Goal: Task Accomplishment & Management: Use online tool/utility

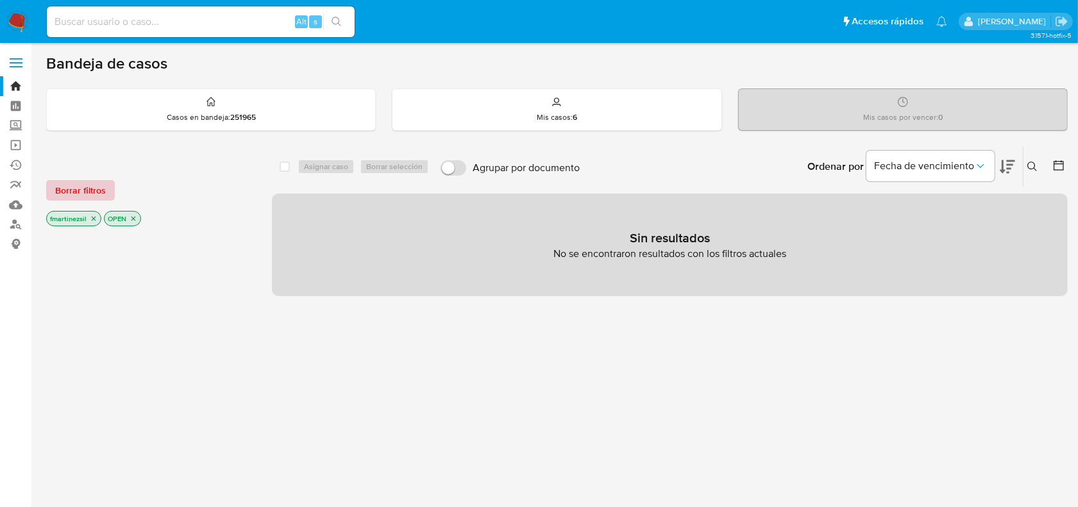
click at [66, 185] on span "Borrar filtros" at bounding box center [80, 191] width 51 height 18
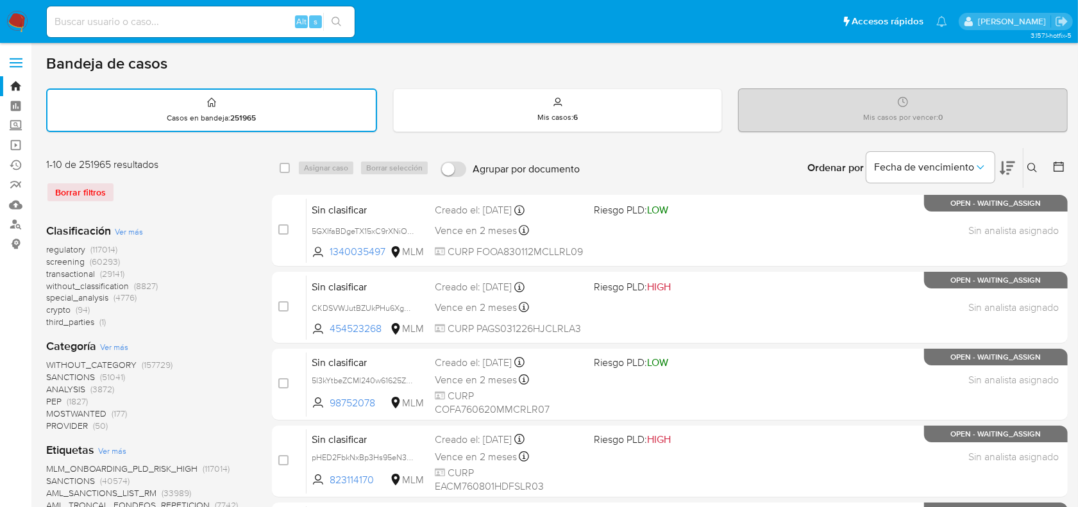
click at [22, 58] on label at bounding box center [16, 62] width 32 height 27
click at [0, 0] on input "checkbox" at bounding box center [0, 0] width 0 height 0
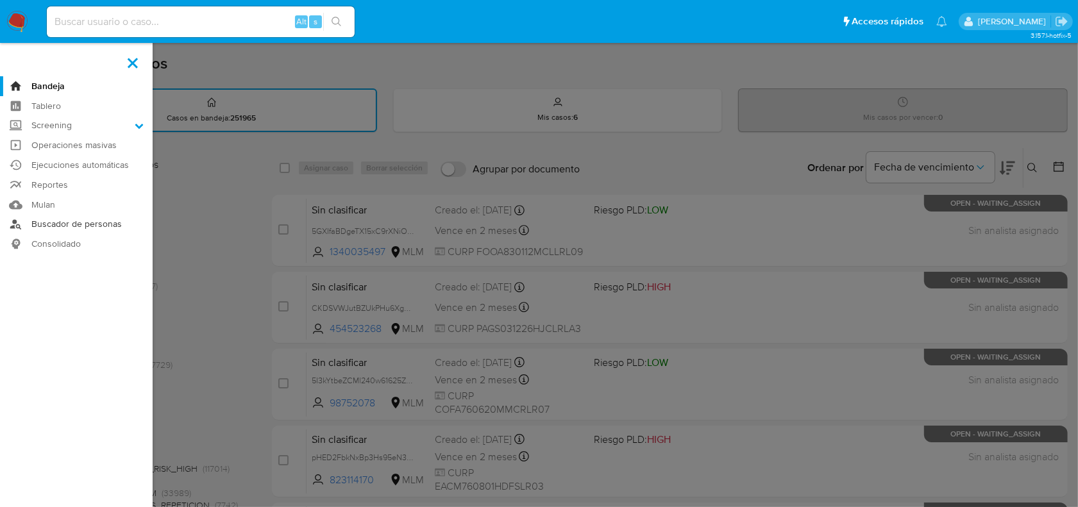
click at [72, 232] on link "Buscador de personas" at bounding box center [76, 225] width 153 height 20
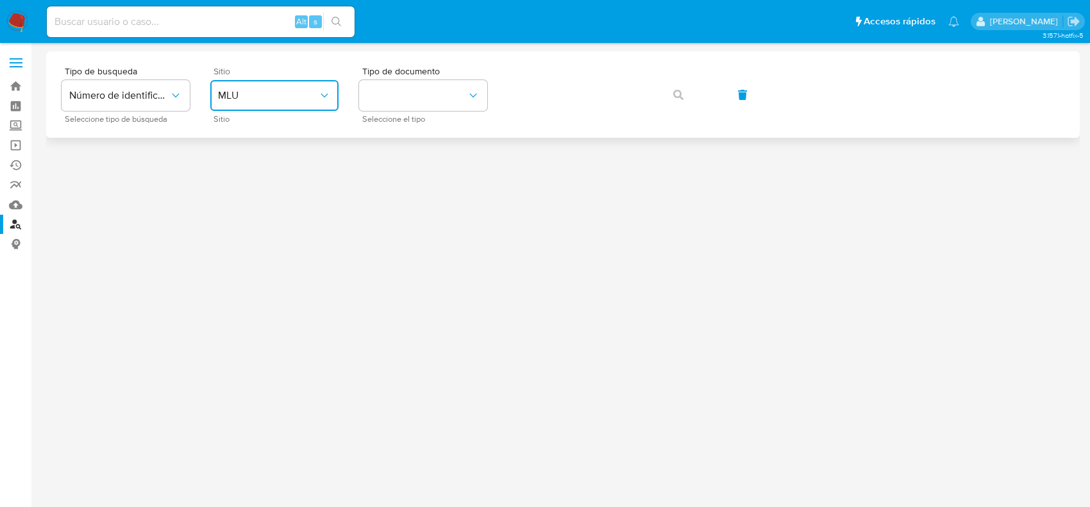
click at [247, 85] on button "MLU" at bounding box center [274, 95] width 128 height 31
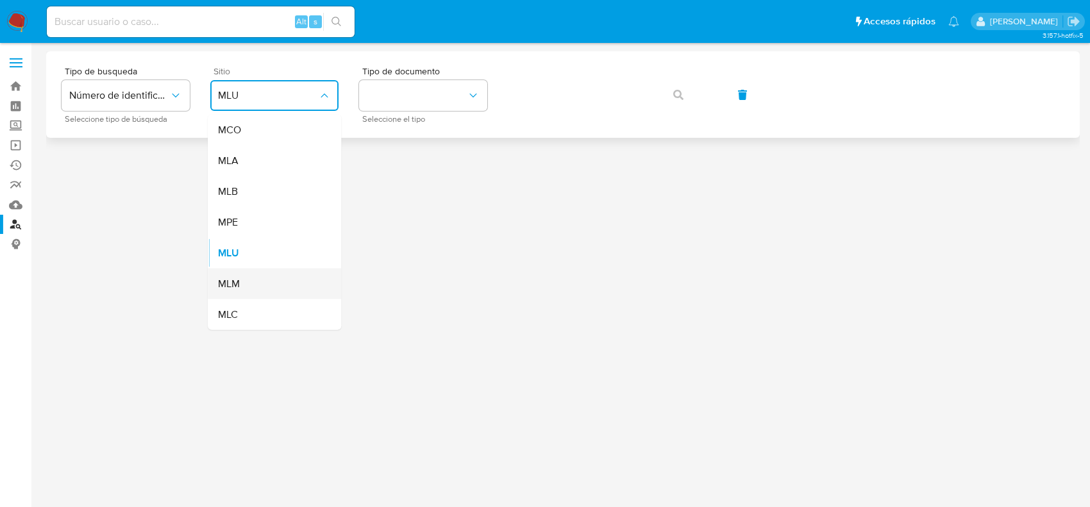
click at [248, 280] on div "MLM" at bounding box center [270, 284] width 105 height 31
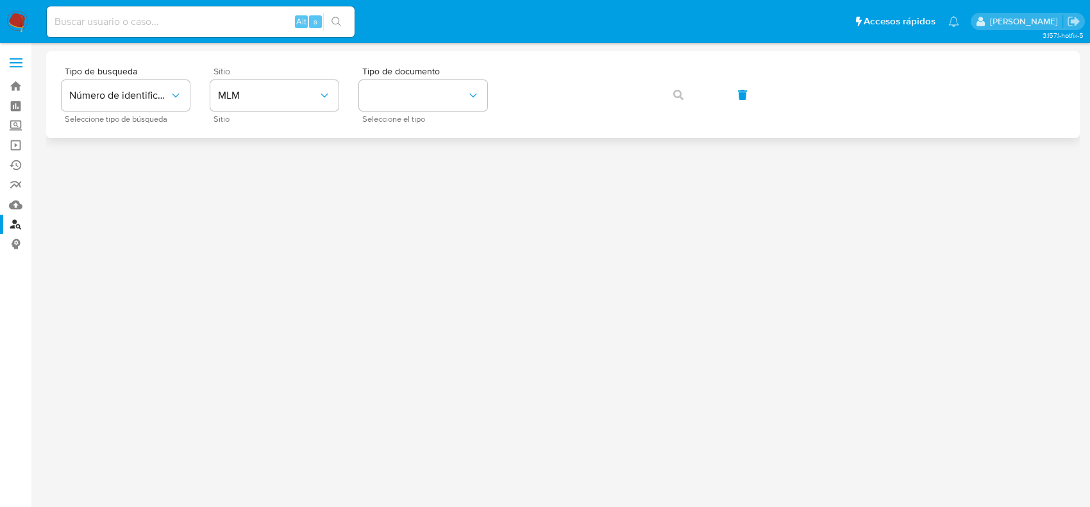
click at [350, 90] on div "Tipo de busqueda Número de identificación Seleccione tipo de búsqueda Sitio MLM…" at bounding box center [563, 95] width 1003 height 56
click at [383, 82] on button "identificationType" at bounding box center [423, 95] width 128 height 31
click at [370, 89] on button "identificationType" at bounding box center [423, 95] width 128 height 31
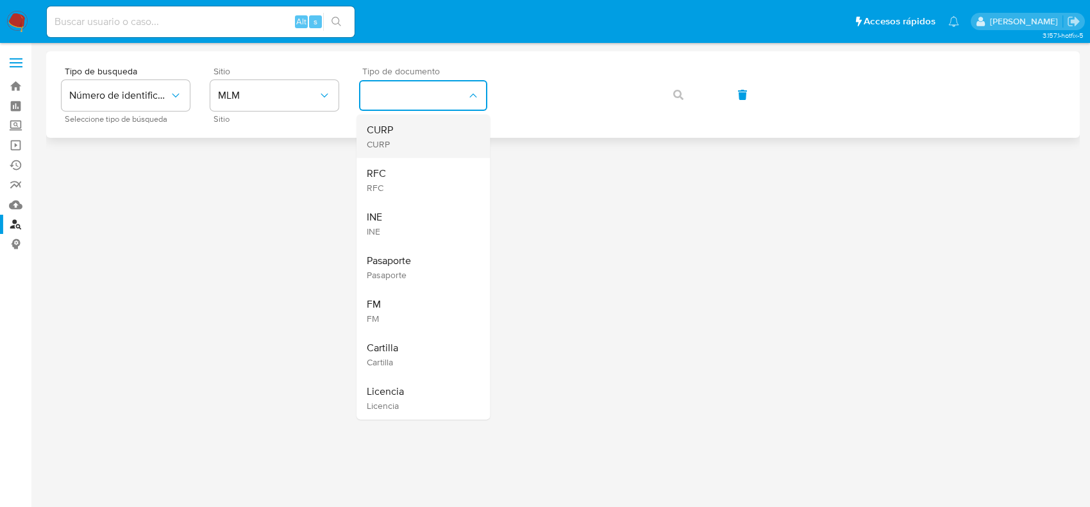
click at [418, 135] on div "CURP CURP" at bounding box center [419, 137] width 105 height 44
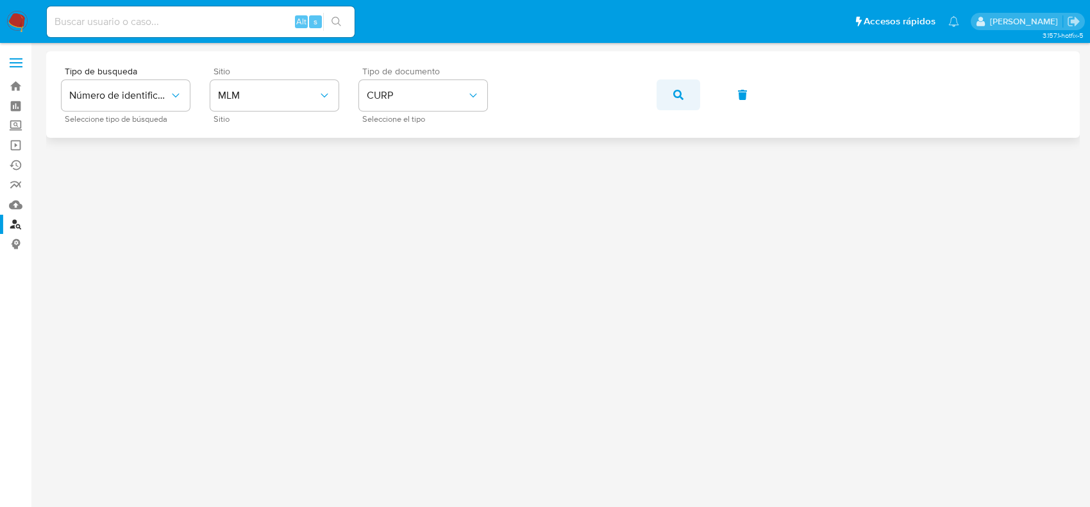
click at [683, 94] on icon "button" at bounding box center [679, 95] width 10 height 10
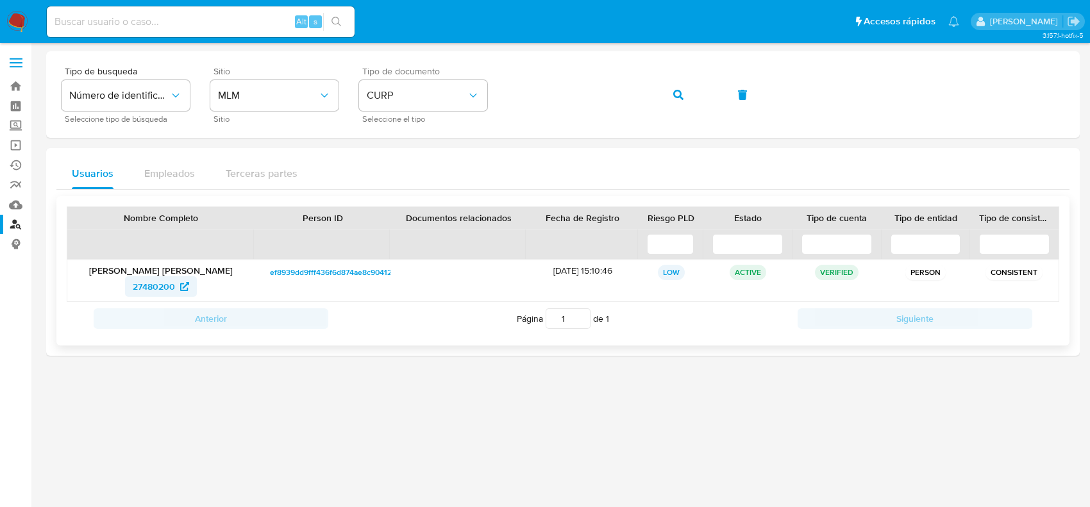
click at [157, 284] on span "27480200" at bounding box center [154, 286] width 42 height 21
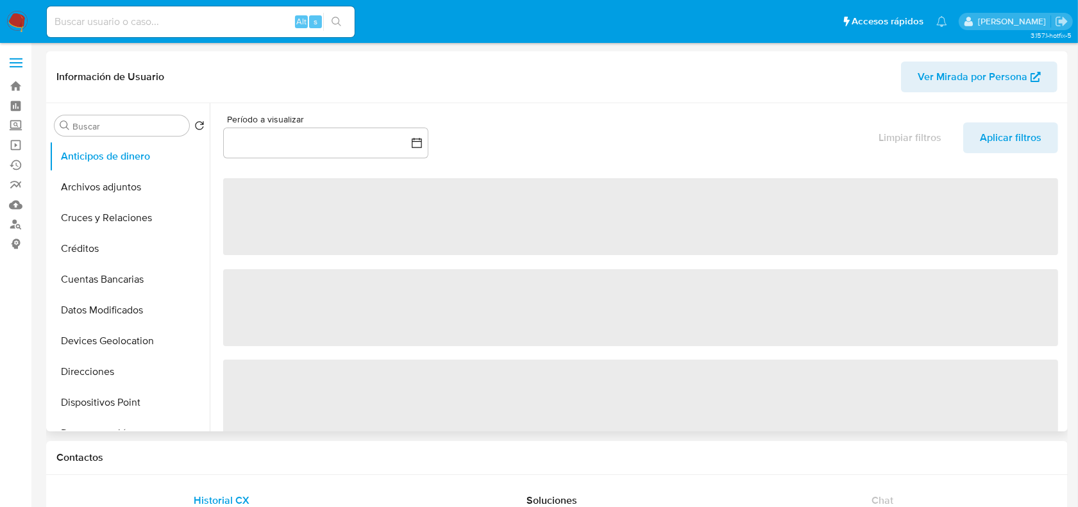
select select "10"
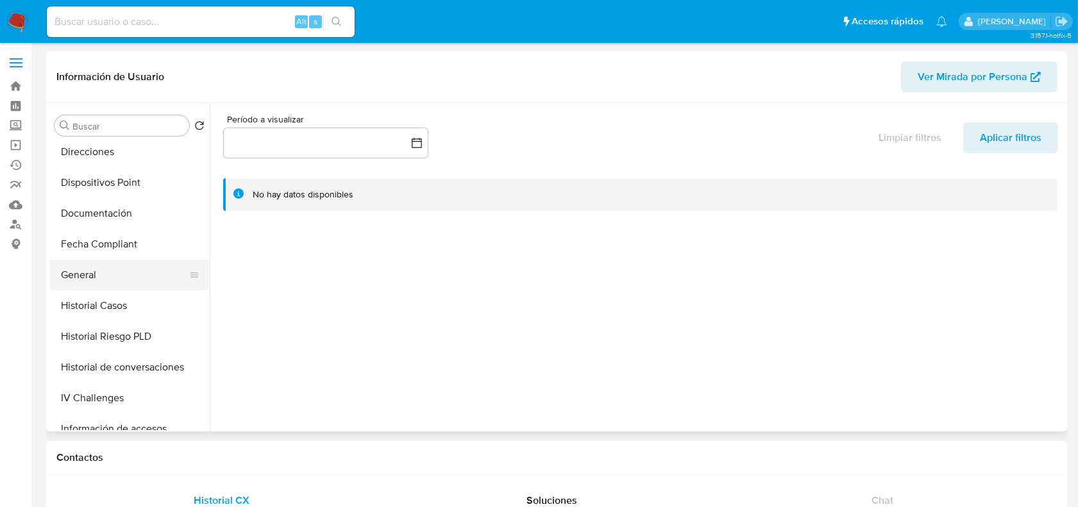
scroll to position [321, 0]
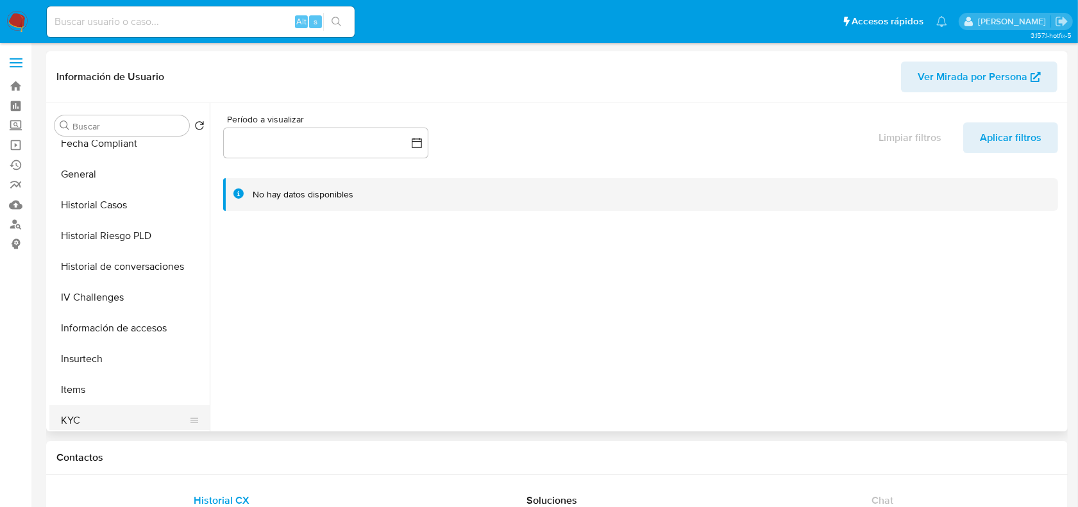
click at [87, 425] on button "KYC" at bounding box center [124, 420] width 150 height 31
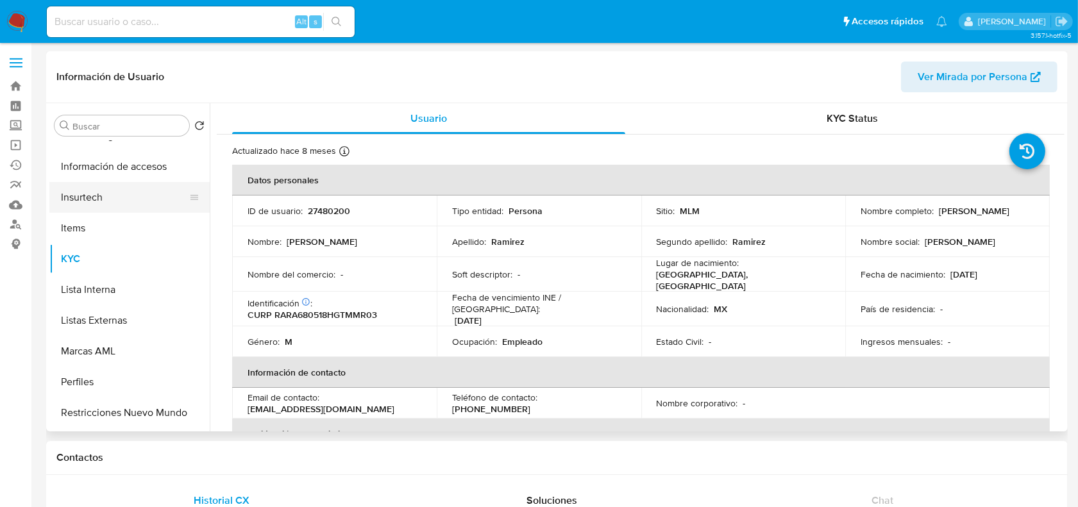
scroll to position [541, 0]
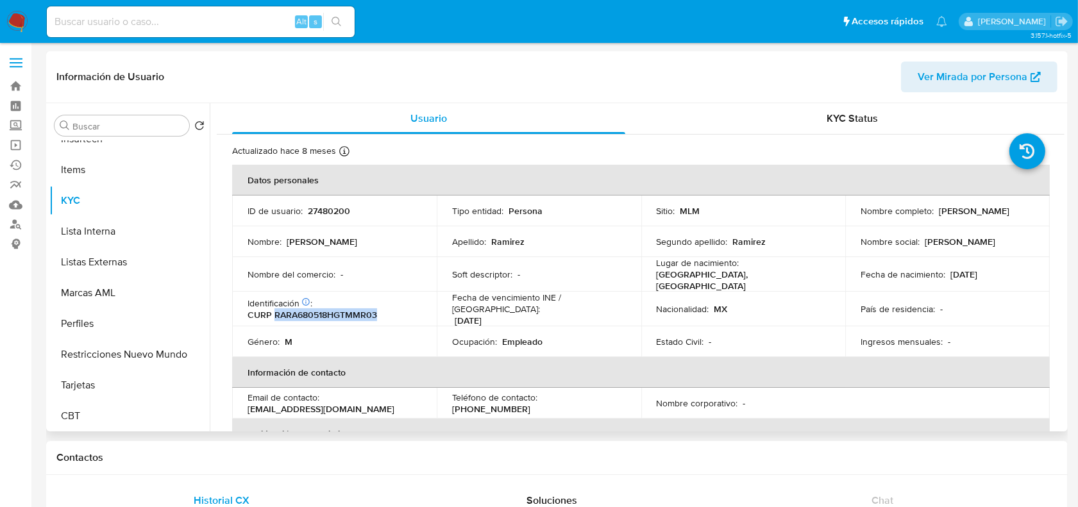
drag, startPoint x: 379, startPoint y: 309, endPoint x: 273, endPoint y: 309, distance: 105.8
click at [273, 309] on div "Identificación CIC: 188661230 : CURP RARA680518HGTMMR03" at bounding box center [335, 309] width 174 height 23
copy p "RARA680518HGTMMR03"
click at [17, 66] on span at bounding box center [16, 67] width 13 height 2
click at [0, 0] on input "checkbox" at bounding box center [0, 0] width 0 height 0
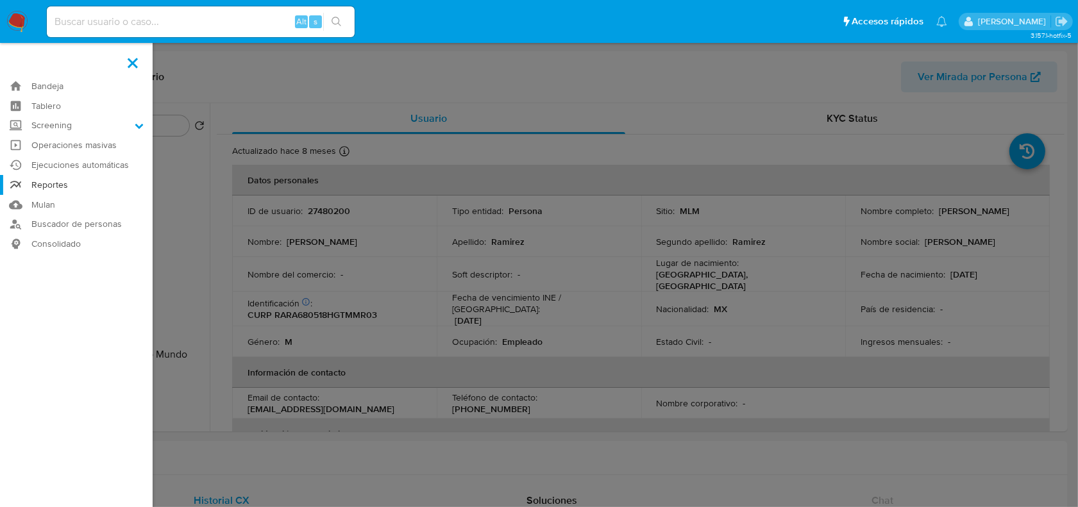
click at [81, 183] on link "Reportes" at bounding box center [76, 185] width 153 height 20
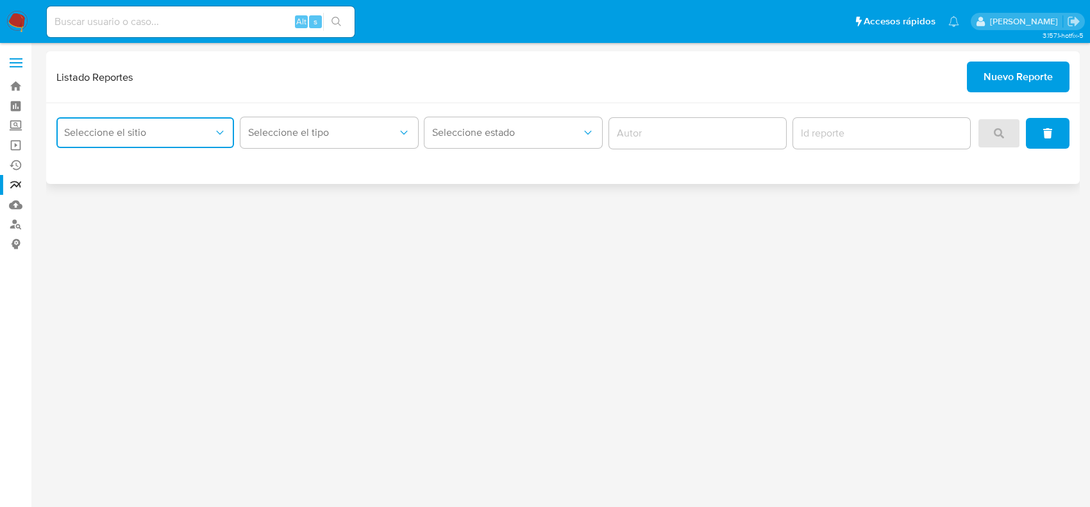
click at [160, 138] on span "Seleccione el sitio" at bounding box center [138, 132] width 149 height 13
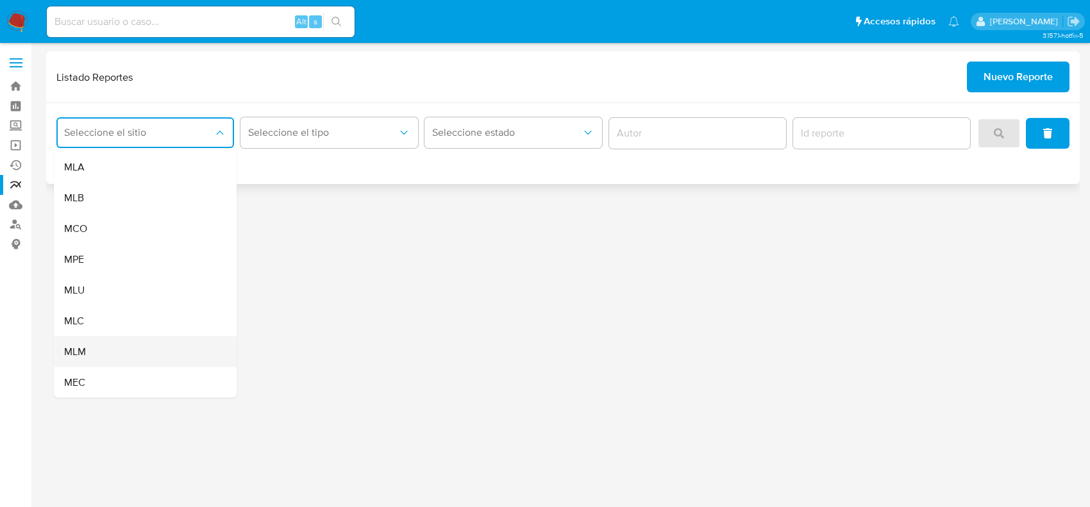
click at [117, 360] on div "MLM" at bounding box center [141, 352] width 155 height 31
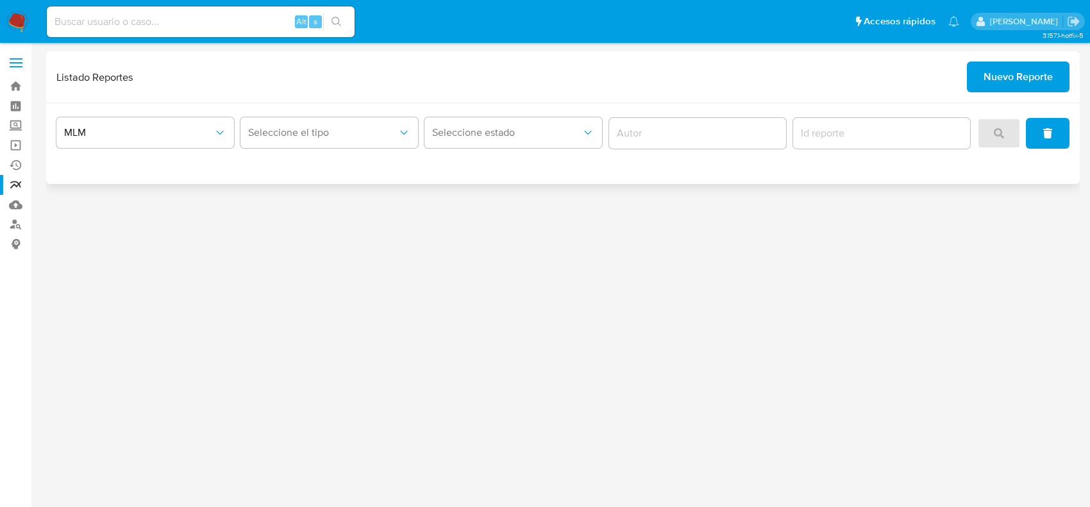
click at [309, 151] on div "Seleccione el tipo" at bounding box center [330, 134] width 178 height 40
click at [316, 142] on button "Seleccione el tipo" at bounding box center [330, 132] width 178 height 31
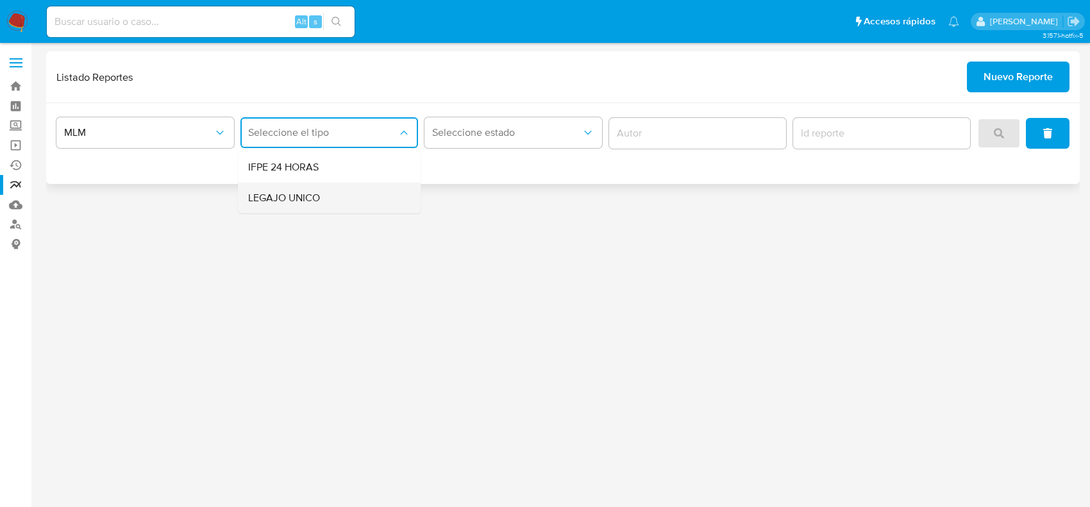
click at [327, 191] on div "LEGAJO UNICO" at bounding box center [325, 198] width 155 height 31
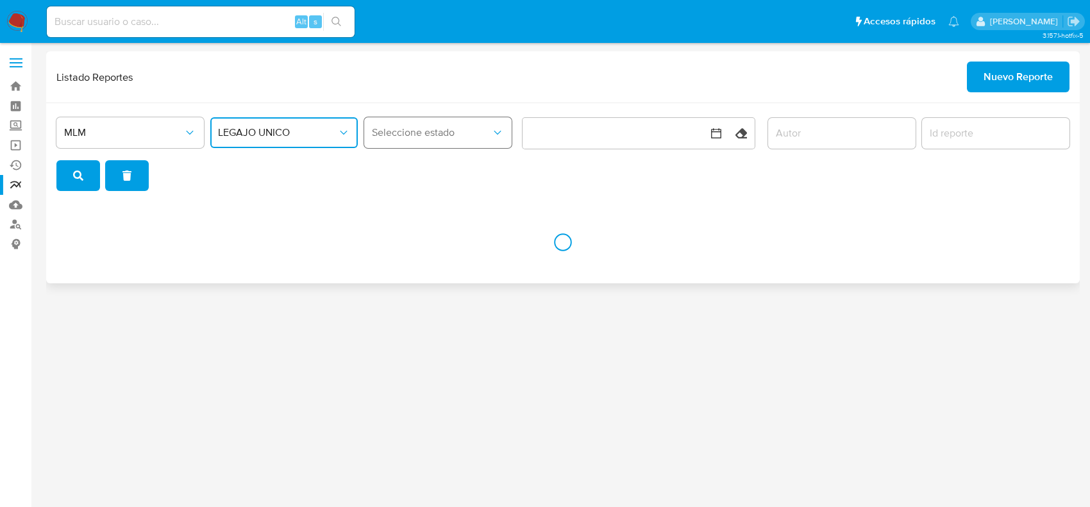
click at [457, 142] on button "Seleccione estado" at bounding box center [438, 132] width 148 height 31
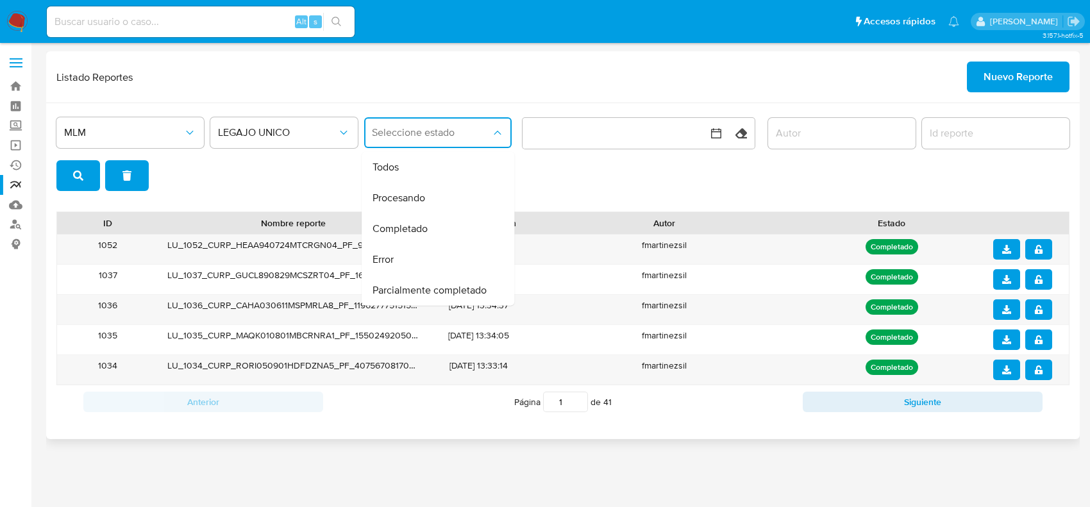
click at [861, 126] on input "author" at bounding box center [842, 133] width 148 height 17
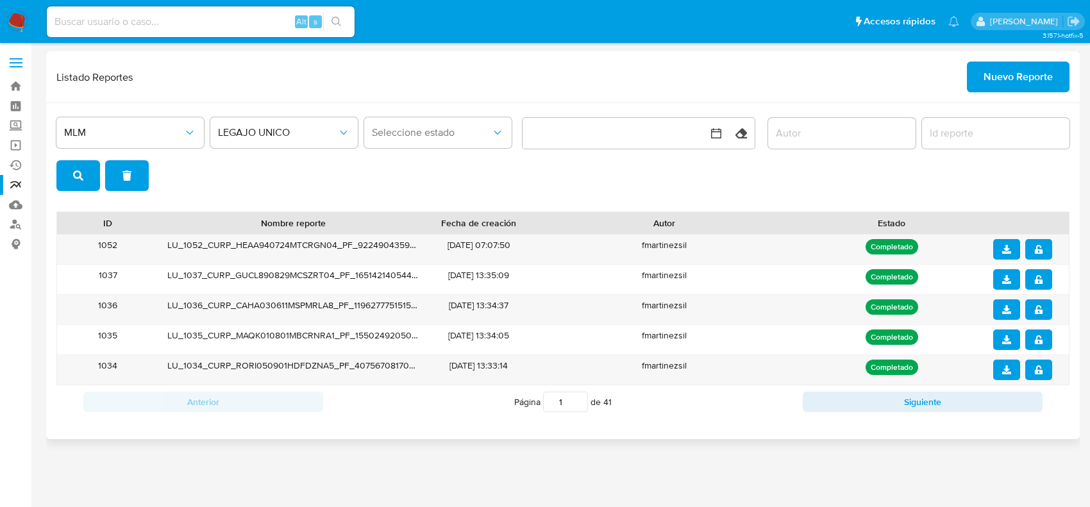
click at [1030, 76] on span "Nuevo Reporte" at bounding box center [1018, 77] width 69 height 28
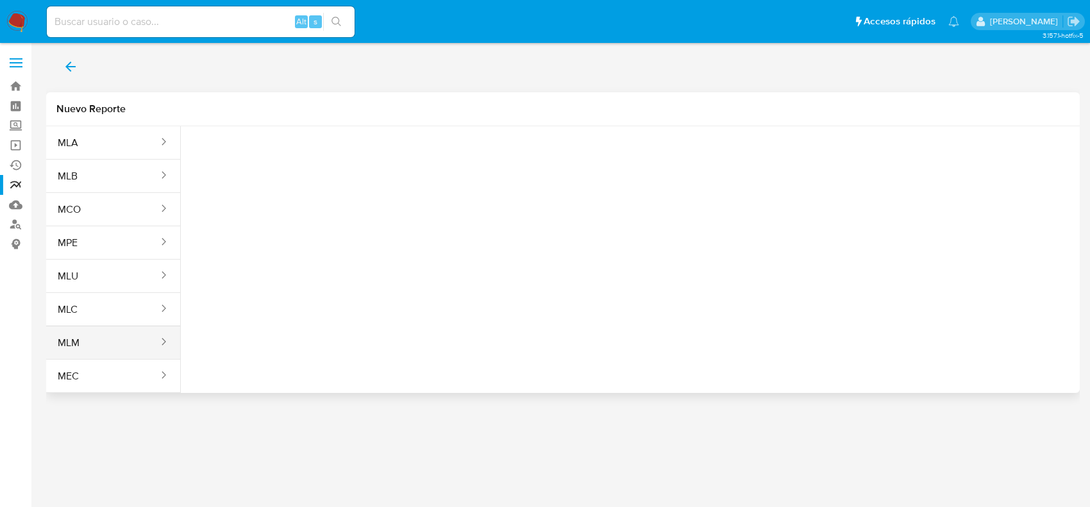
click at [85, 346] on button "MLM" at bounding box center [103, 343] width 114 height 31
click at [275, 165] on span "Seleccione una opcion" at bounding box center [255, 160] width 113 height 13
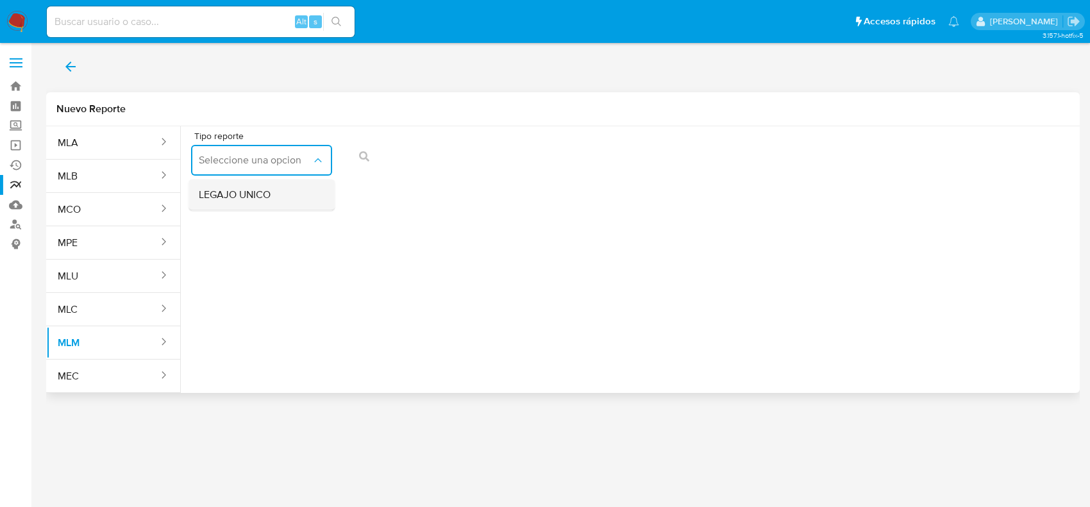
click at [267, 197] on span "LEGAJO UNICO" at bounding box center [235, 195] width 72 height 13
click at [433, 153] on button "RFC" at bounding box center [413, 160] width 141 height 31
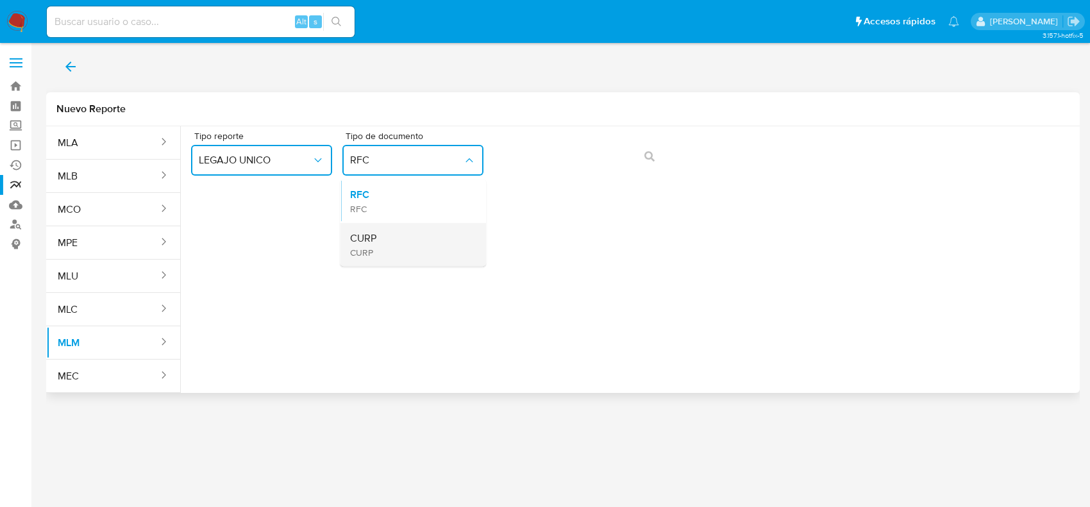
click at [380, 236] on div "CURP CURP" at bounding box center [409, 245] width 118 height 44
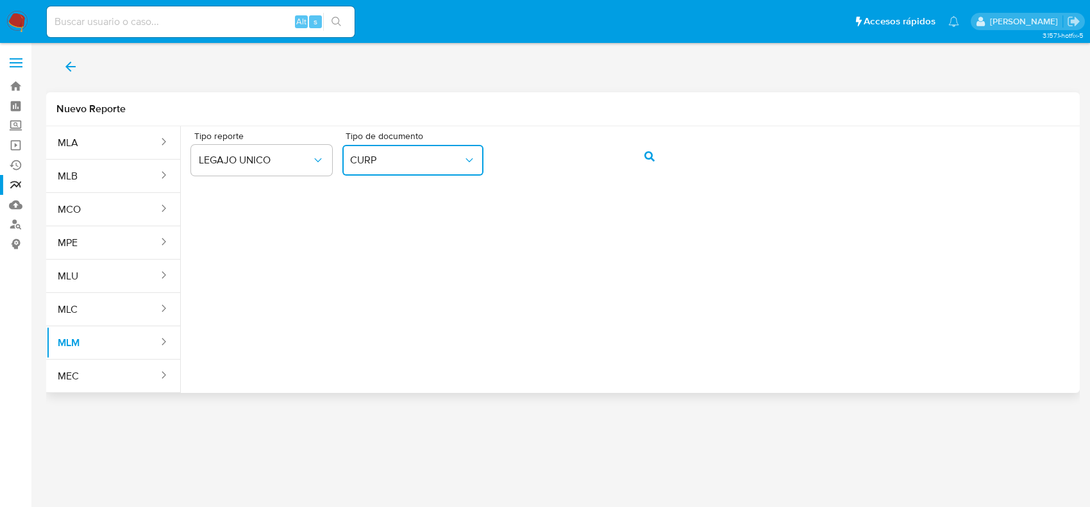
click at [670, 156] on button "action-search" at bounding box center [650, 156] width 44 height 31
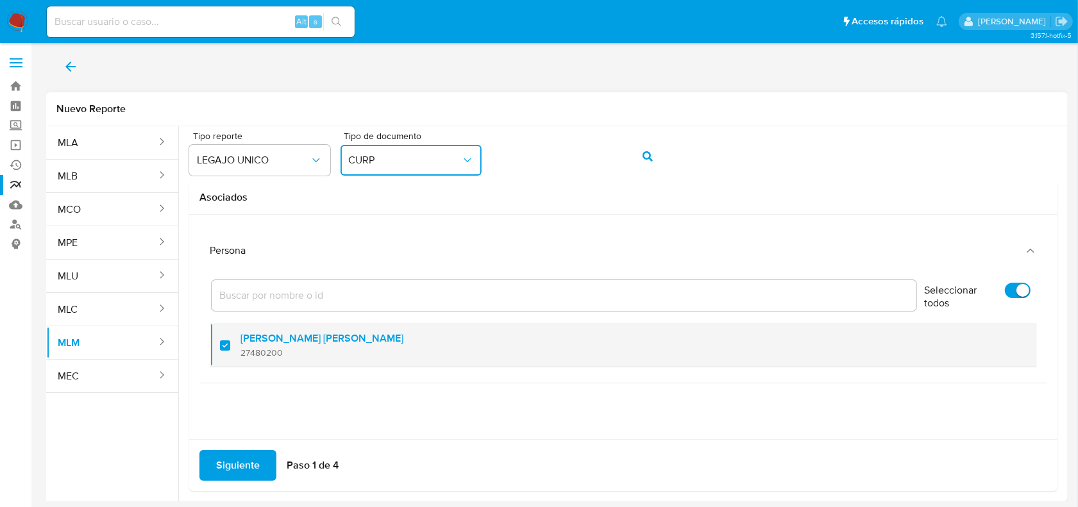
scroll to position [2, 0]
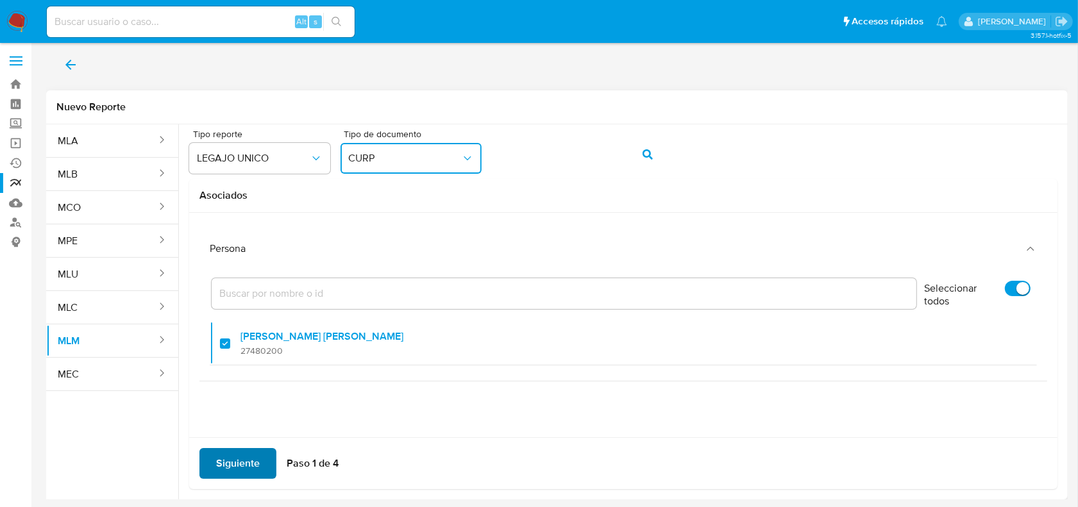
click at [235, 470] on span "Siguiente" at bounding box center [238, 464] width 44 height 28
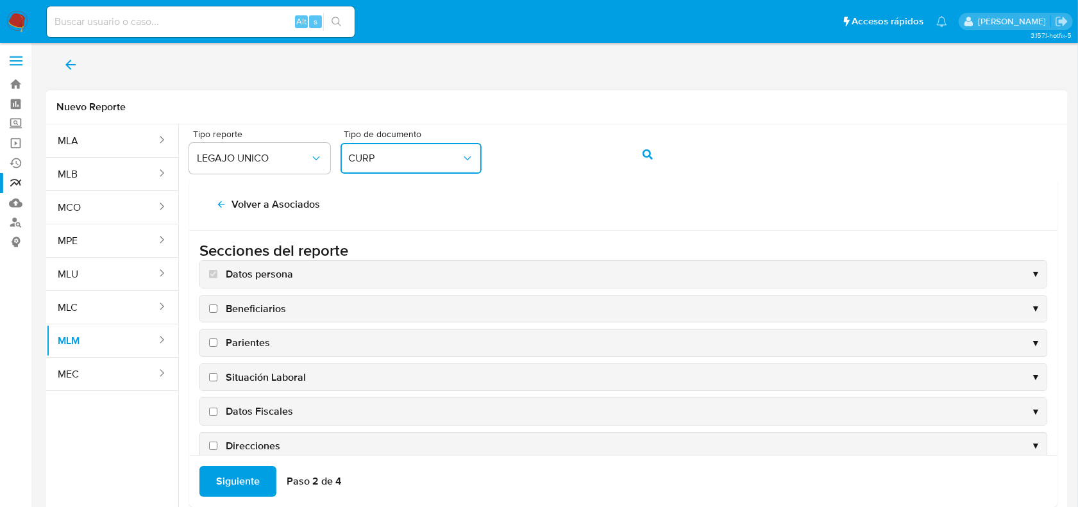
click at [252, 312] on span "Beneficiarios" at bounding box center [256, 309] width 60 height 14
click at [217, 312] on input "Beneficiarios" at bounding box center [213, 309] width 8 height 8
checkbox input "true"
click at [255, 346] on span "Parientes" at bounding box center [248, 343] width 44 height 14
click at [217, 346] on input "Parientes" at bounding box center [213, 343] width 8 height 8
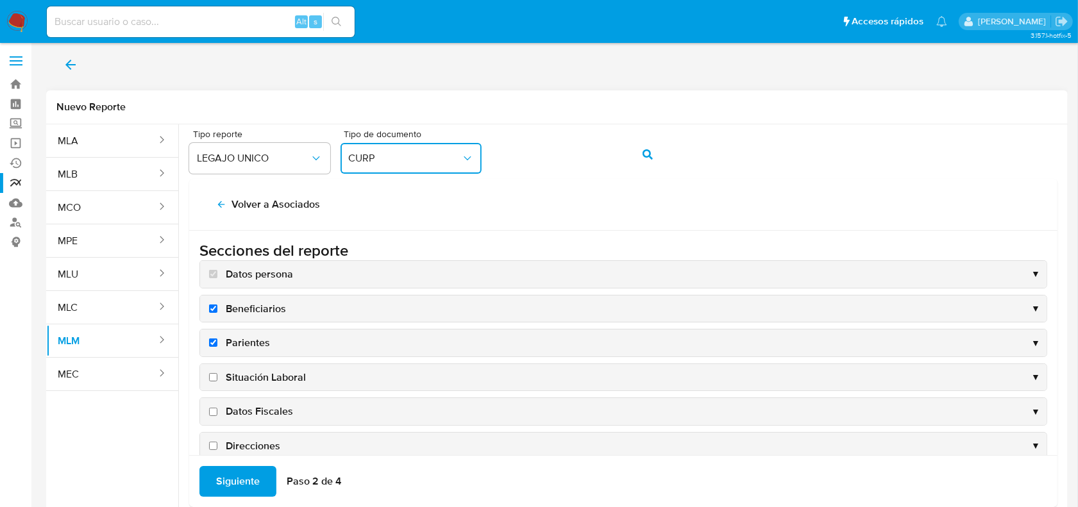
checkbox input "true"
click at [263, 382] on span "Situación Laboral" at bounding box center [266, 378] width 80 height 14
click at [217, 382] on input "Situación Laboral" at bounding box center [213, 377] width 8 height 8
checkbox input "true"
click at [265, 409] on span "Datos Fiscales" at bounding box center [259, 412] width 67 height 14
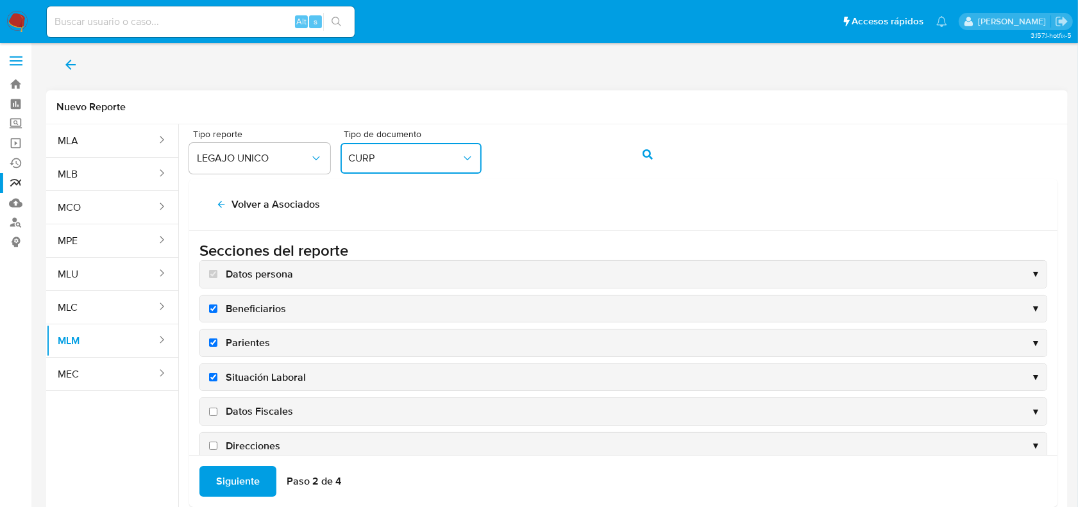
click at [217, 409] on input "Datos Fiscales" at bounding box center [213, 412] width 8 height 8
checkbox input "true"
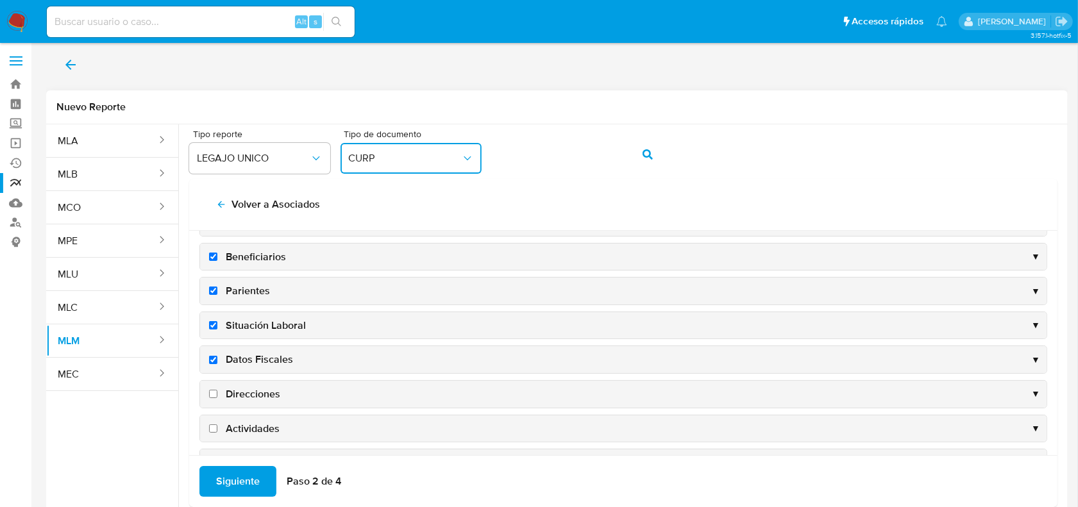
scroll to position [80, 0]
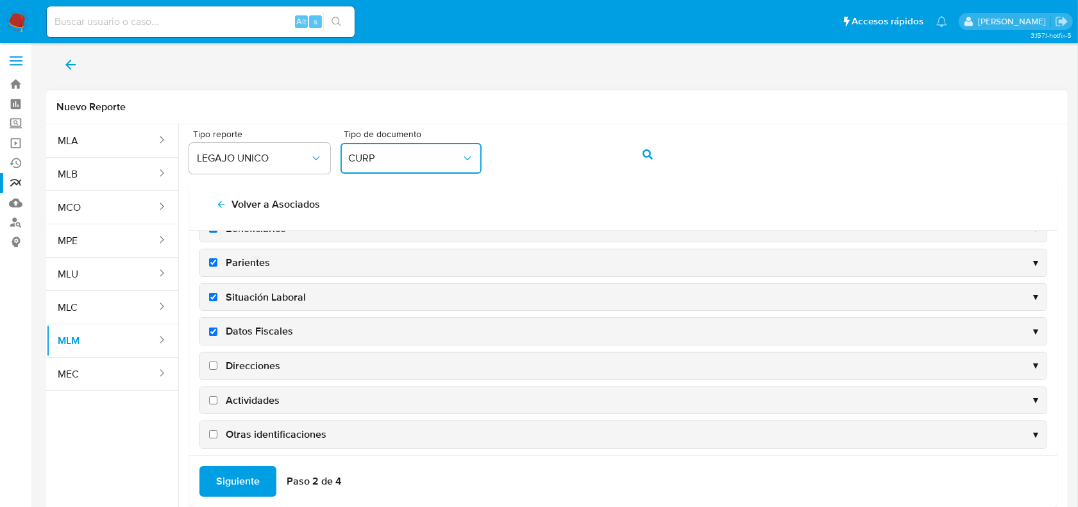
click at [249, 373] on span "Direcciones" at bounding box center [253, 366] width 55 height 14
click at [217, 370] on input "Direcciones" at bounding box center [213, 366] width 8 height 8
checkbox input "true"
click at [254, 407] on span "Actividades" at bounding box center [253, 401] width 54 height 14
click at [217, 405] on input "Actividades" at bounding box center [213, 400] width 8 height 8
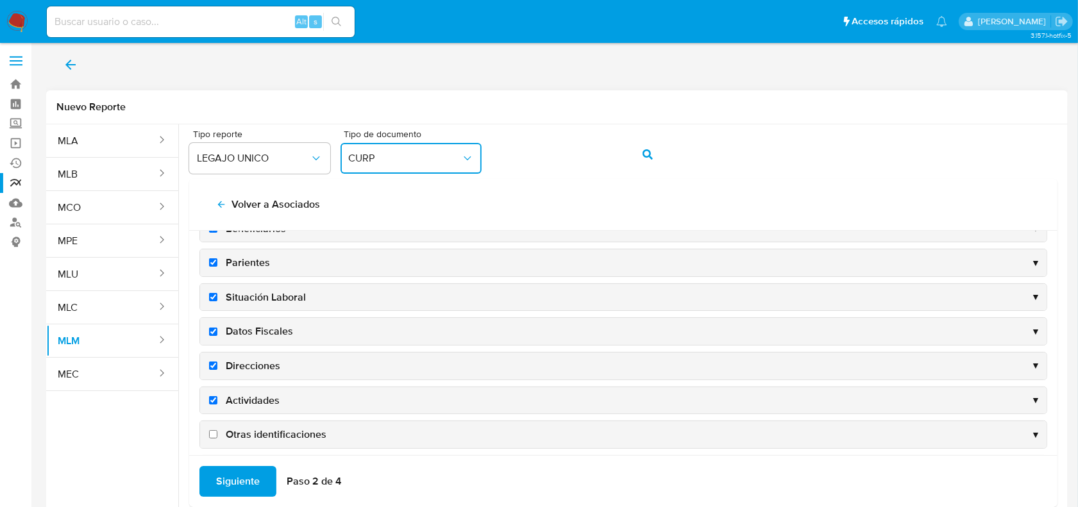
checkbox input "true"
click at [263, 441] on span "Otras identificaciones" at bounding box center [276, 435] width 101 height 14
click at [217, 439] on input "Otras identificaciones" at bounding box center [213, 434] width 8 height 8
checkbox input "true"
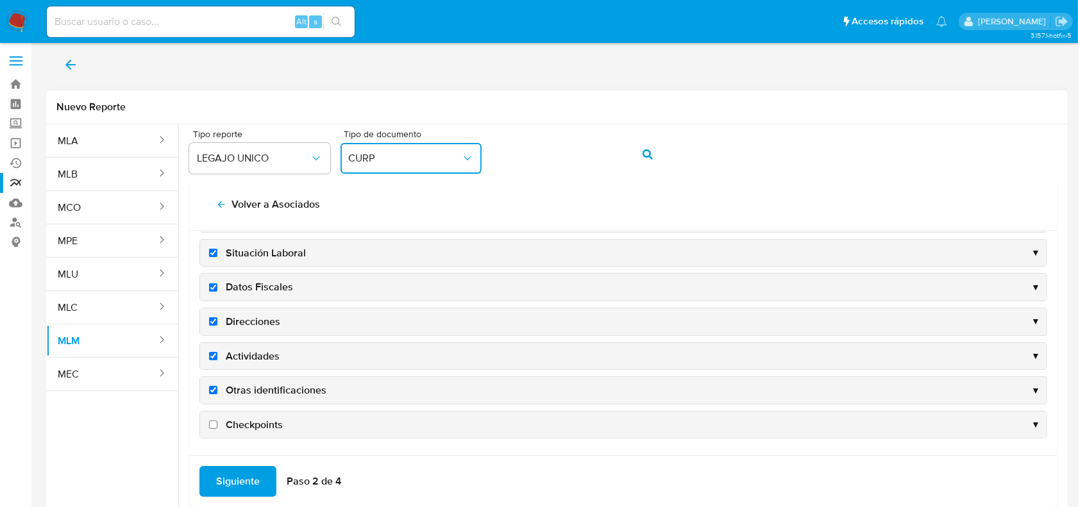
click at [239, 421] on span "Checkpoints" at bounding box center [254, 425] width 57 height 14
click at [217, 421] on input "Checkpoints" at bounding box center [213, 425] width 8 height 8
checkbox input "true"
click at [244, 477] on span "Siguiente" at bounding box center [238, 482] width 44 height 28
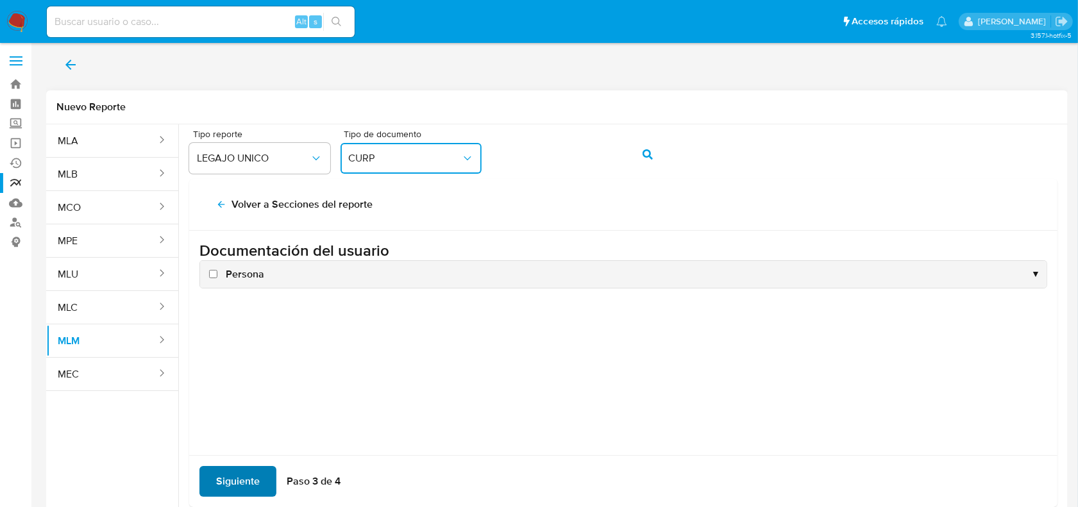
scroll to position [0, 0]
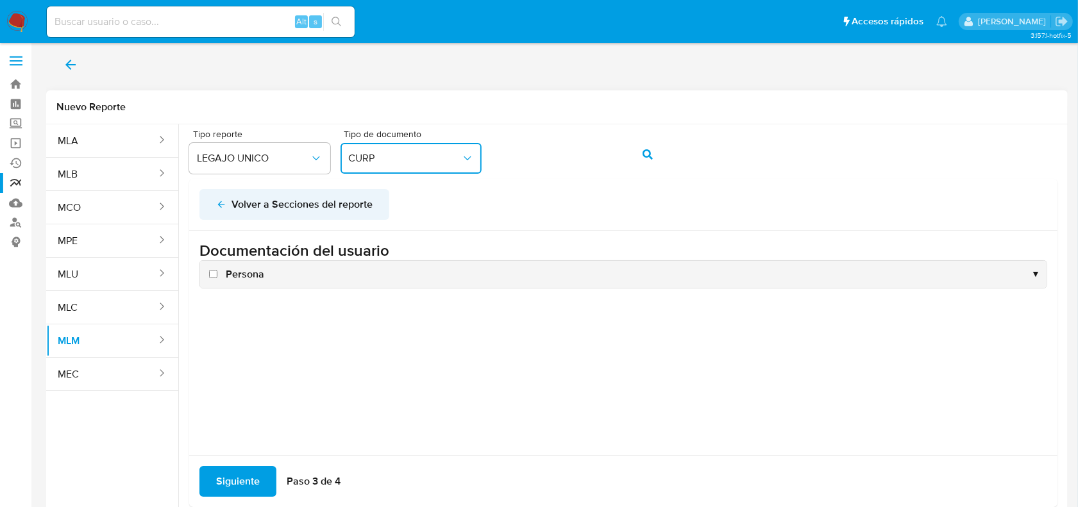
click at [216, 204] on icon "back" at bounding box center [221, 204] width 10 height 10
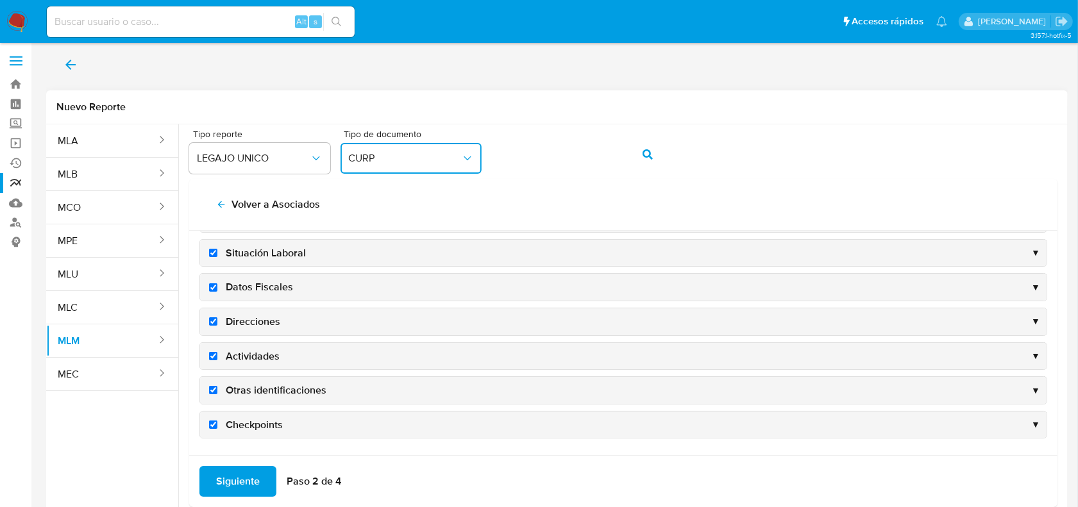
click at [309, 430] on div "Checkpoints ▼" at bounding box center [623, 425] width 847 height 27
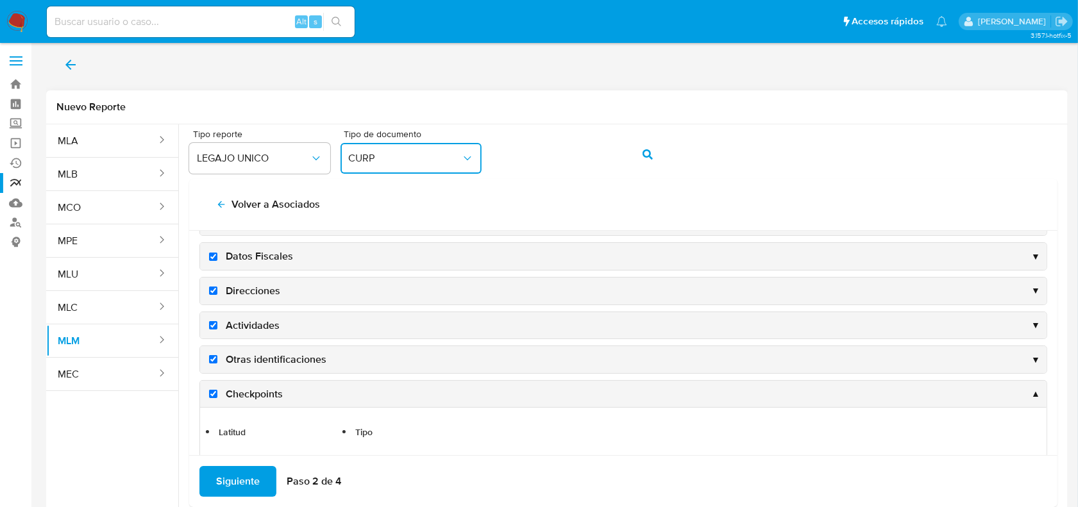
scroll to position [177, 0]
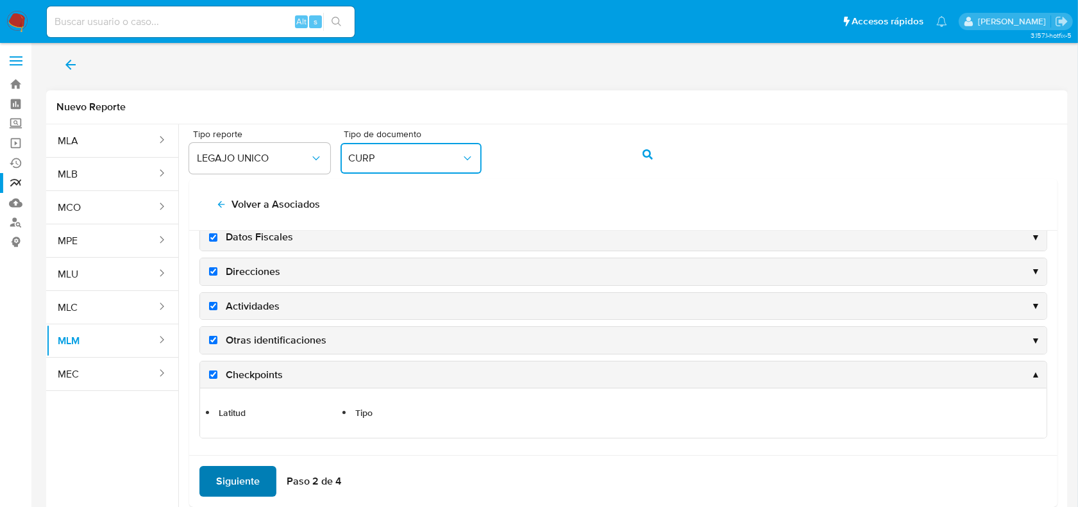
click at [251, 486] on span "Siguiente" at bounding box center [238, 482] width 44 height 28
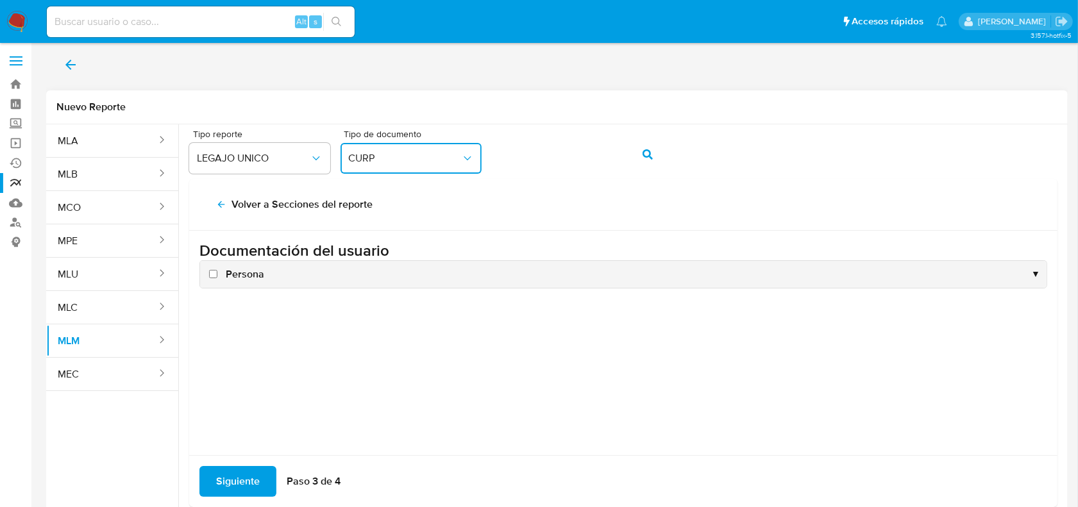
click at [219, 280] on label "Persona" at bounding box center [236, 274] width 58 height 14
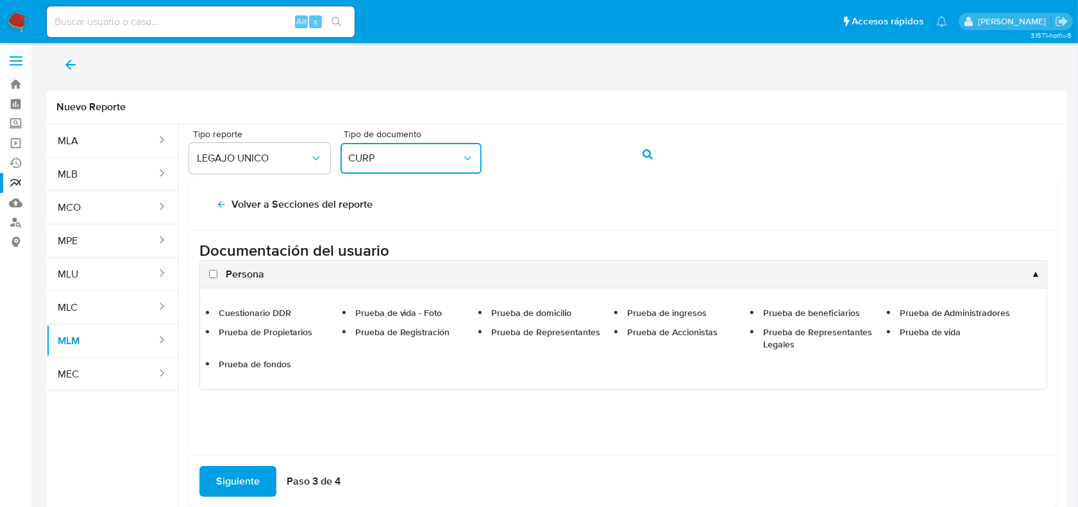
click at [207, 276] on label "Persona" at bounding box center [236, 274] width 58 height 14
click at [209, 276] on input "Persona" at bounding box center [213, 274] width 8 height 8
checkbox input "true"
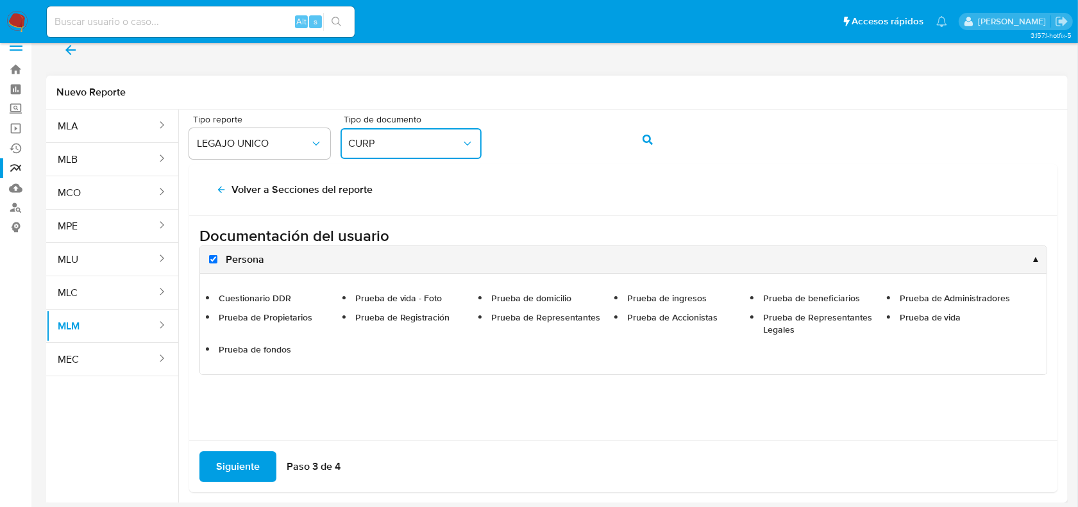
scroll to position [21, 0]
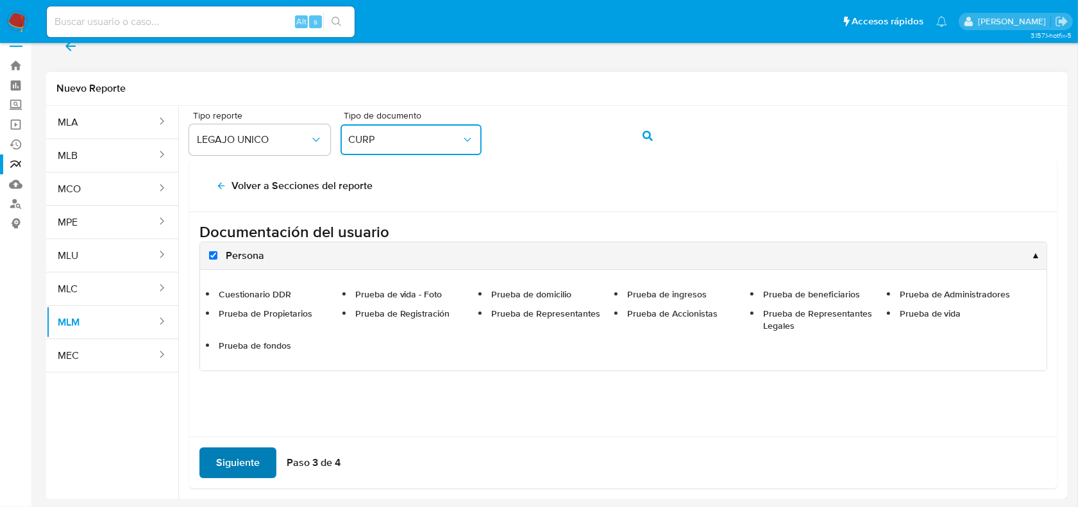
click at [230, 457] on span "Siguiente" at bounding box center [238, 463] width 44 height 28
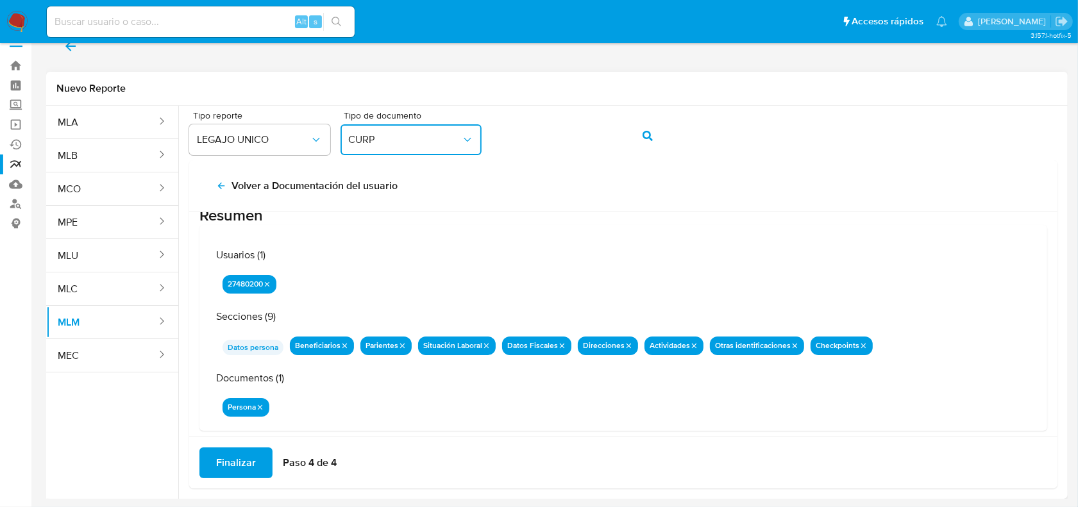
scroll to position [40, 0]
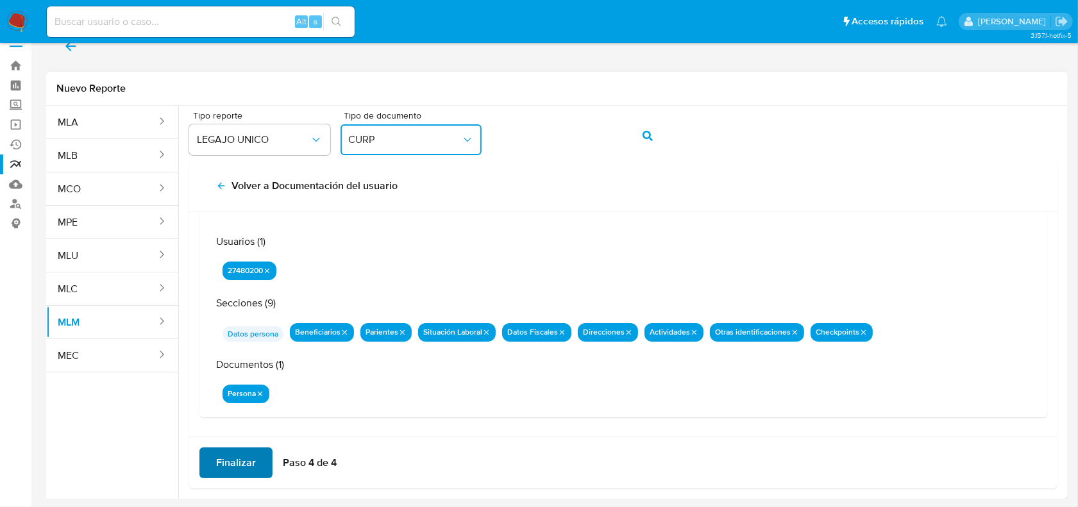
click at [251, 460] on span "Finalizar" at bounding box center [236, 463] width 40 height 28
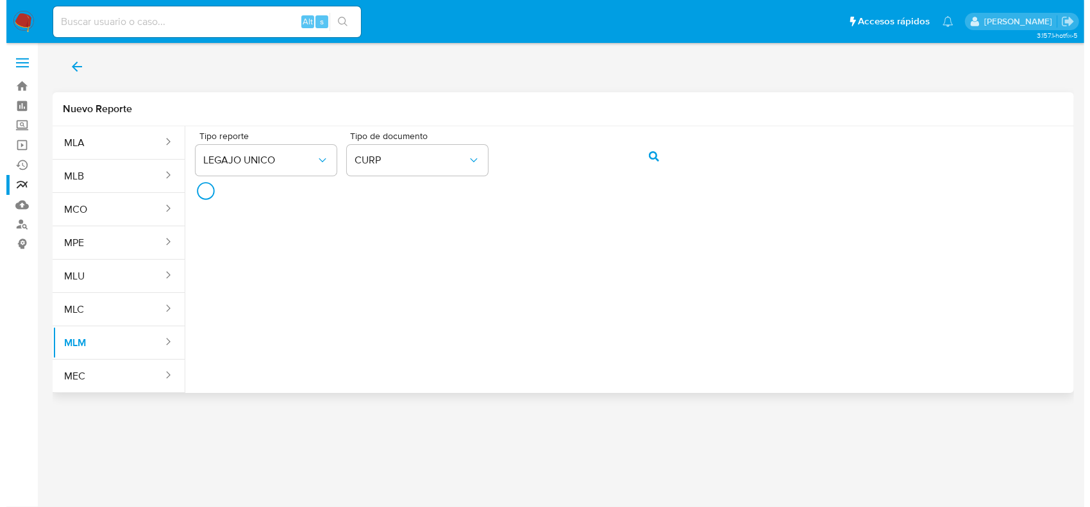
scroll to position [0, 0]
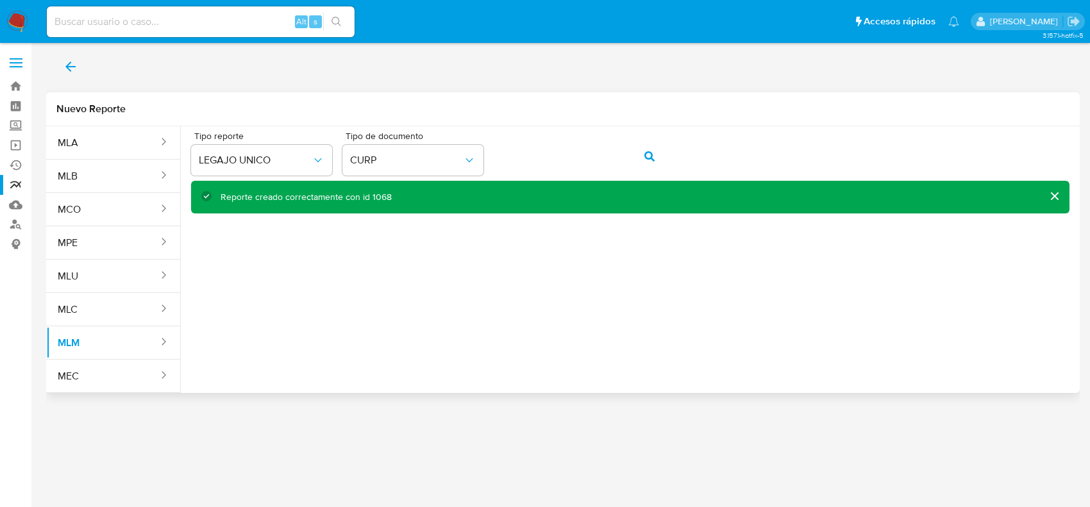
click at [56, 65] on button "back" at bounding box center [70, 66] width 49 height 31
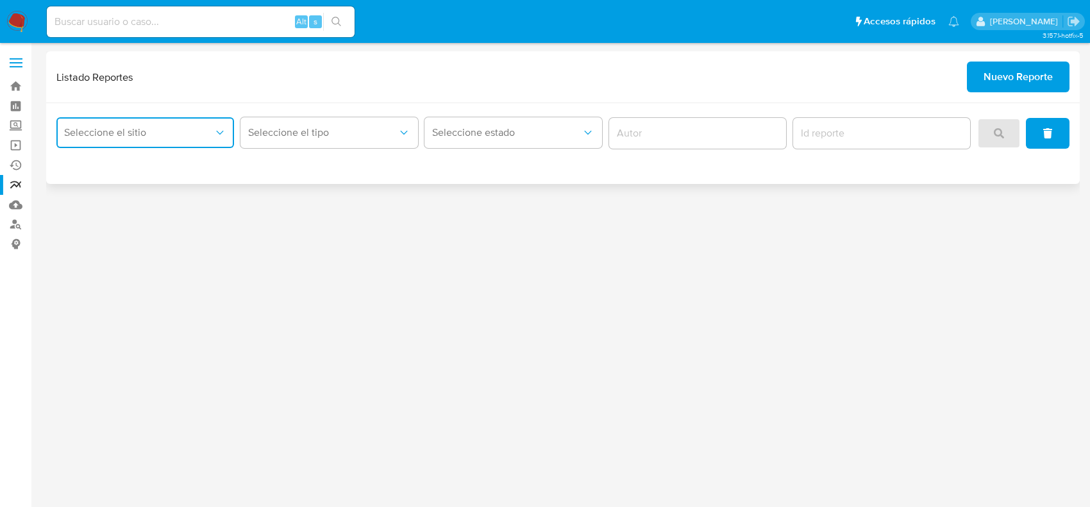
click at [151, 128] on span "Seleccione el sitio" at bounding box center [138, 132] width 149 height 13
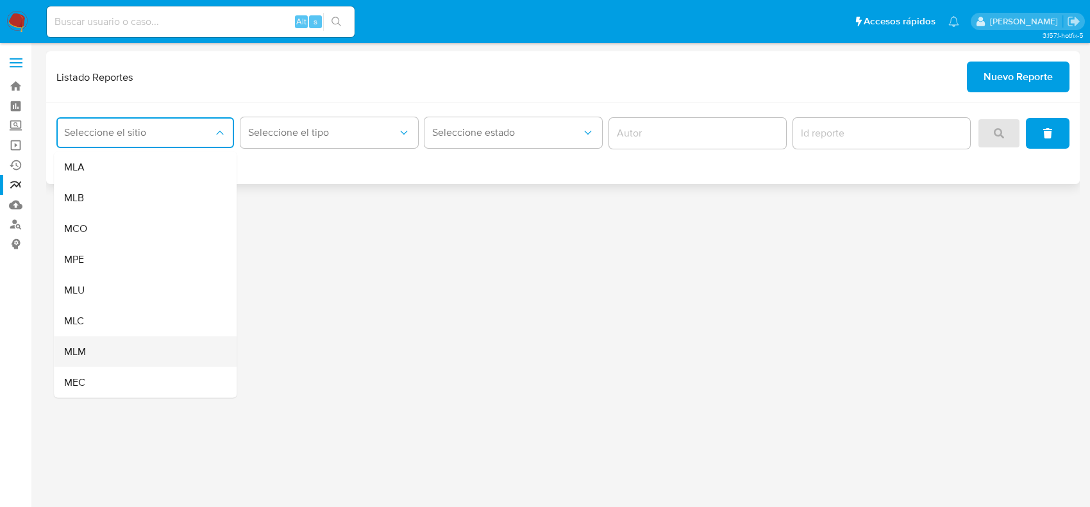
click at [109, 350] on div "MLM" at bounding box center [141, 352] width 155 height 31
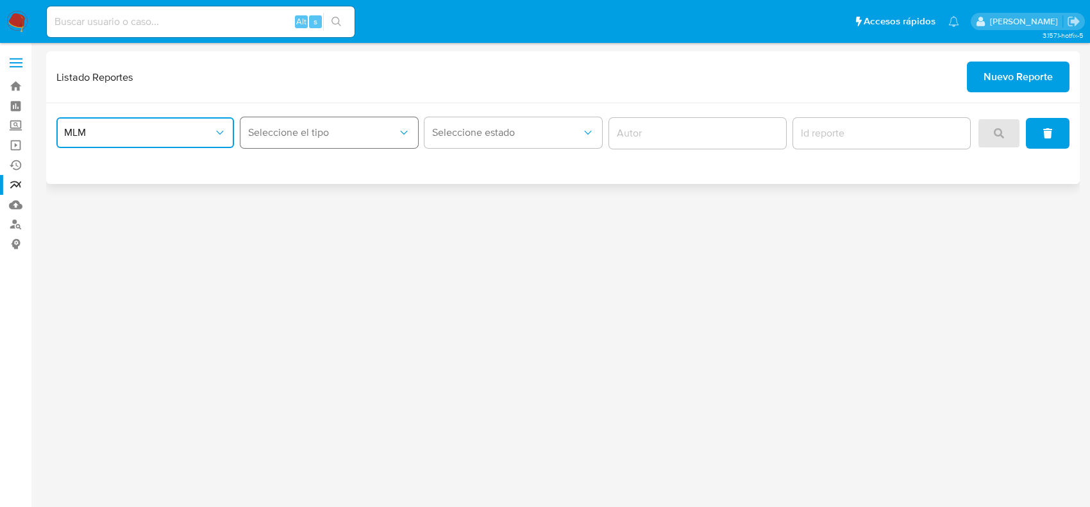
click at [293, 135] on span "Seleccione el tipo" at bounding box center [322, 132] width 149 height 13
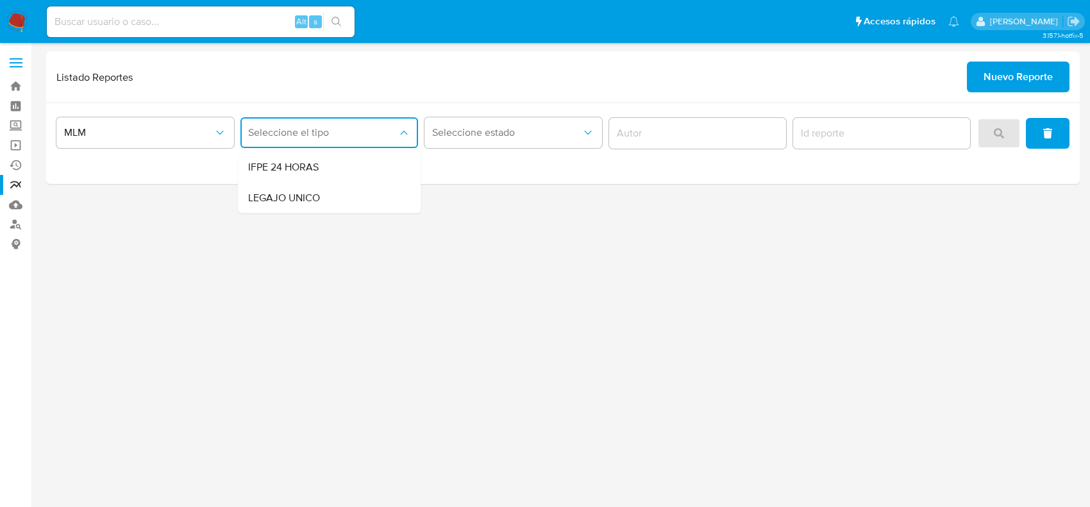
click at [296, 216] on div "3.157.1-hotfix-5" at bounding box center [563, 275] width 1034 height 448
click at [302, 136] on span "Seleccione el tipo" at bounding box center [322, 132] width 149 height 13
click at [313, 200] on span "LEGAJO UNICO" at bounding box center [284, 198] width 72 height 13
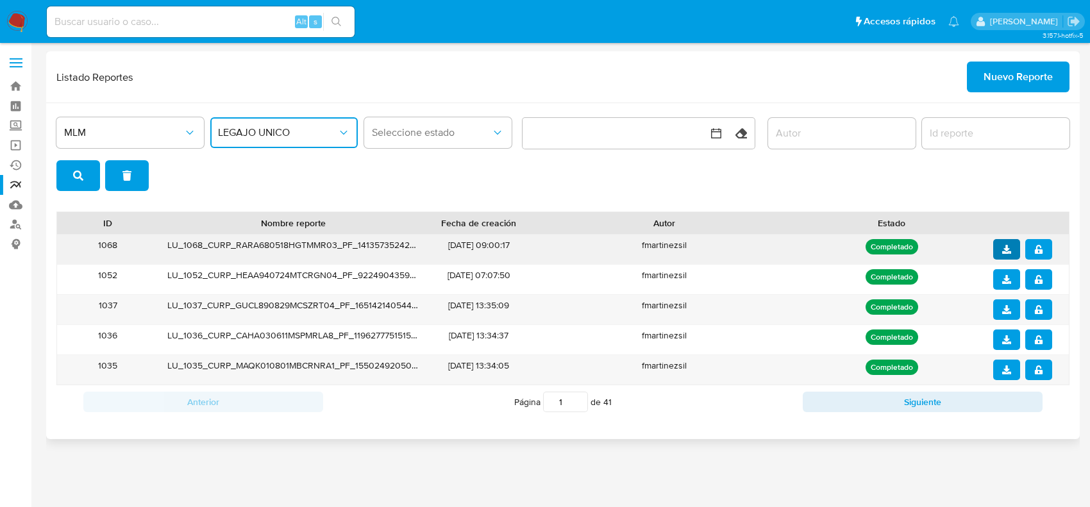
click at [994, 248] on button "download" at bounding box center [1007, 249] width 27 height 21
click at [1046, 247] on button "notify_security" at bounding box center [1039, 249] width 27 height 21
